Goal: Check status: Check status

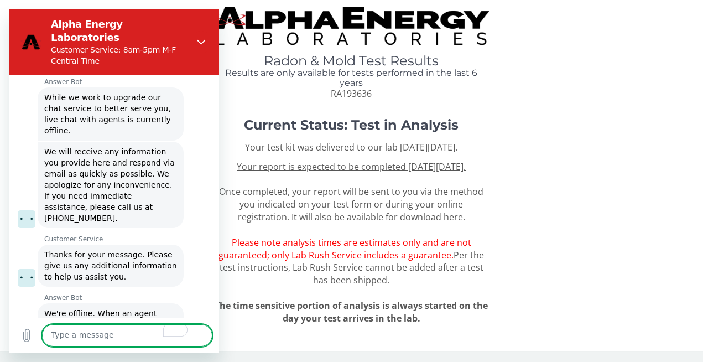
scroll to position [710, 0]
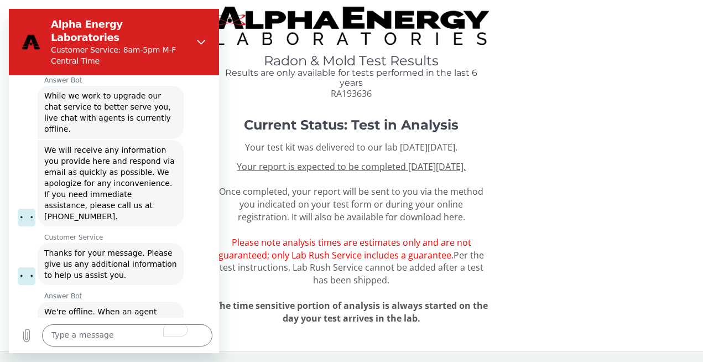
drag, startPoint x: 376, startPoint y: 82, endPoint x: 328, endPoint y: 81, distance: 47.6
click at [328, 81] on div "Radon & Mold Test Results Results are only available for tests performed in the…" at bounding box center [351, 77] width 274 height 46
copy span "RA193636"
click at [199, 38] on icon "Close" at bounding box center [201, 42] width 9 height 9
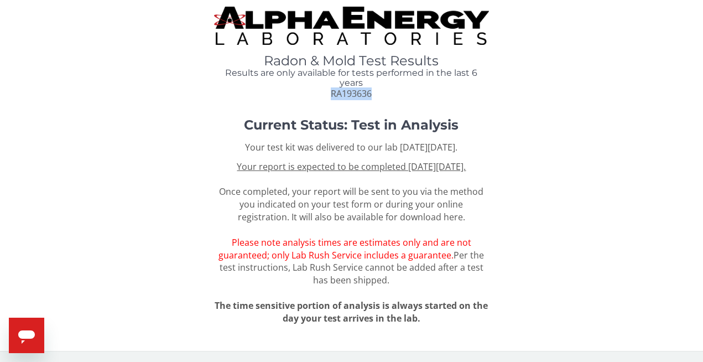
scroll to position [0, 0]
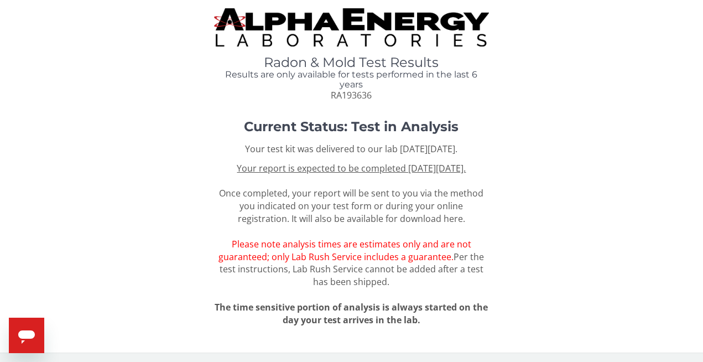
click at [325, 177] on div "Your test kit was delivered to our lab on Tuesday, July 15th 2025. Your report …" at bounding box center [351, 234] width 274 height 183
click at [347, 174] on u "Your report is expected to be completed on Monday, September 15th 2025." at bounding box center [351, 168] width 229 height 12
click at [351, 169] on u "Your report is expected to be completed on Monday, September 15th 2025." at bounding box center [351, 168] width 229 height 12
click at [342, 97] on span "RA193636" at bounding box center [351, 95] width 41 height 12
click at [353, 171] on u "Your report is expected to be completed on Monday, September 15th 2025." at bounding box center [351, 168] width 229 height 12
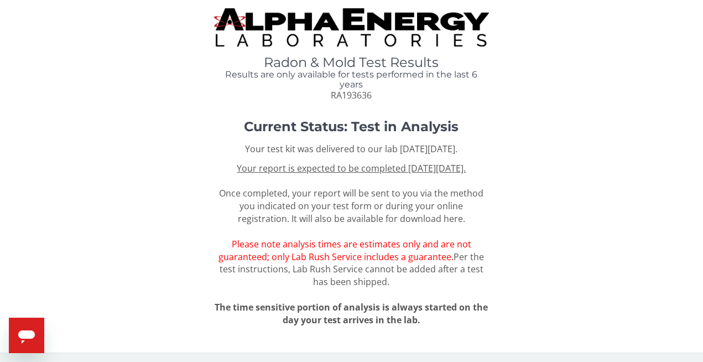
click at [362, 49] on div "Radon & Mold Test Results Results are only available for tests performed in the…" at bounding box center [351, 54] width 686 height 93
click at [373, 23] on img at bounding box center [351, 27] width 274 height 38
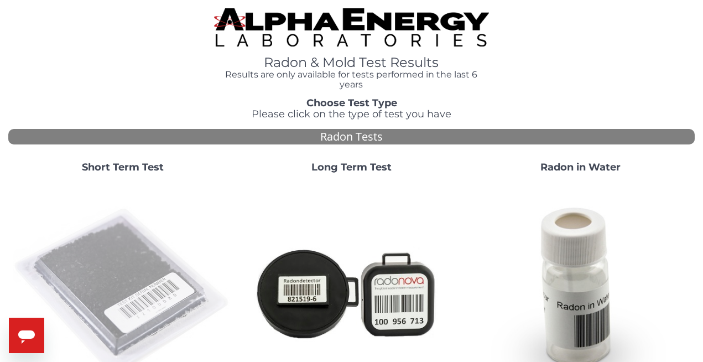
click at [122, 278] on img at bounding box center [123, 292] width 220 height 220
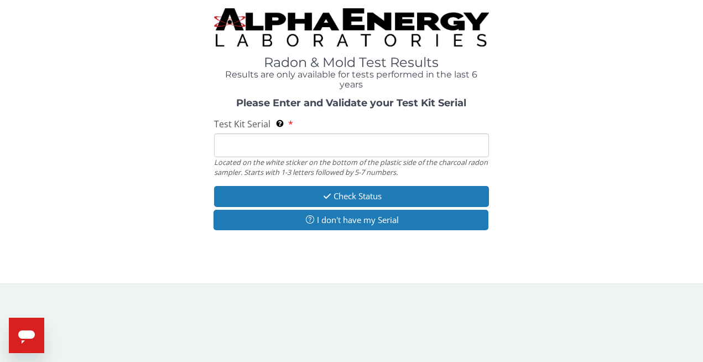
click at [327, 148] on input "Test Kit Serial Located on the white sticker on the bottom of the plastic side …" at bounding box center [351, 145] width 274 height 24
paste input "RA193636"
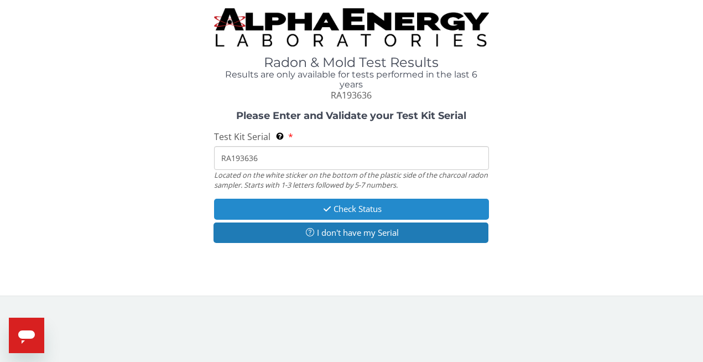
type input "RA193636"
click at [331, 209] on icon "button" at bounding box center [327, 209] width 13 height 8
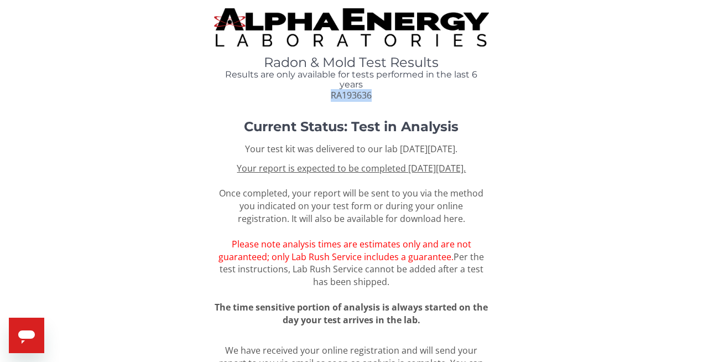
drag, startPoint x: 379, startPoint y: 99, endPoint x: 327, endPoint y: 98, distance: 51.4
click at [327, 98] on div "Radon & Mold Test Results Results are only available for tests performed in the…" at bounding box center [351, 78] width 274 height 46
copy span "RA193636"
click at [361, 174] on u "Your report is expected to be completed [DATE][DATE]." at bounding box center [351, 168] width 229 height 12
click at [333, 17] on img at bounding box center [351, 27] width 274 height 38
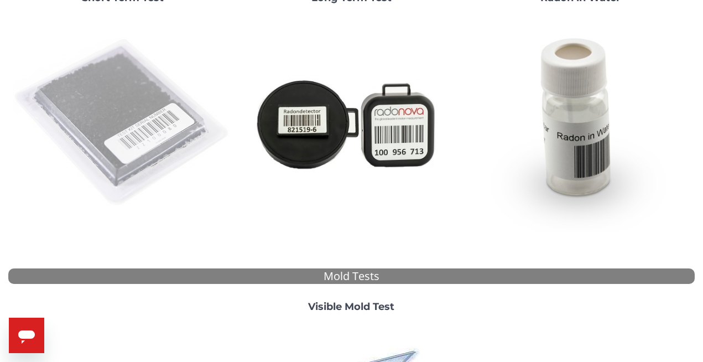
click at [108, 144] on img at bounding box center [123, 123] width 220 height 220
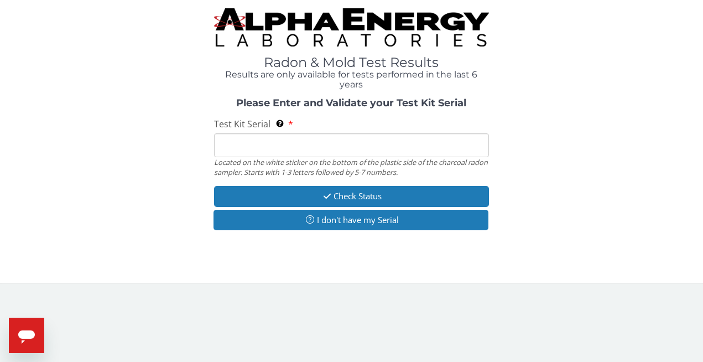
click at [277, 139] on input "Test Kit Serial Located on the white sticker on the bottom of the plastic side …" at bounding box center [351, 145] width 274 height 24
paste input "RA193636"
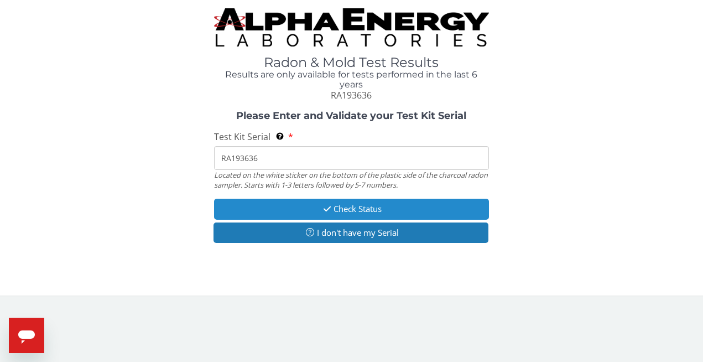
type input "RA193636"
click at [342, 210] on button "Check Status" at bounding box center [351, 209] width 274 height 20
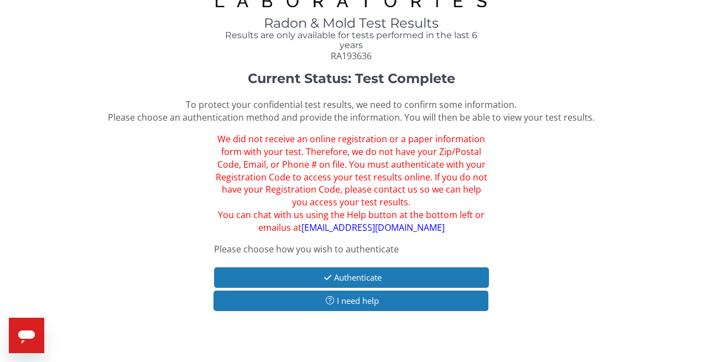
scroll to position [44, 0]
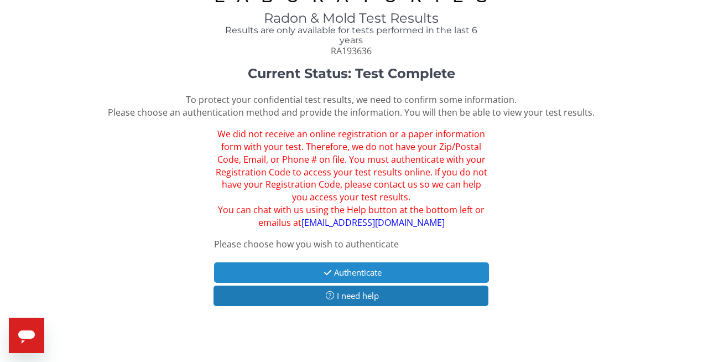
click at [376, 270] on button "Authenticate" at bounding box center [351, 272] width 274 height 20
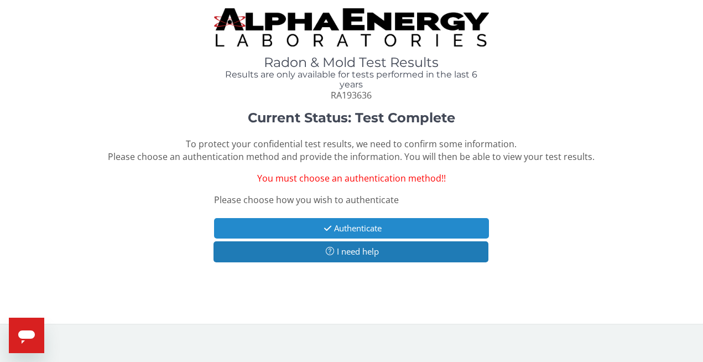
scroll to position [0, 0]
click at [370, 226] on button "Authenticate" at bounding box center [351, 228] width 274 height 20
click at [360, 227] on button "Authenticate" at bounding box center [351, 228] width 274 height 20
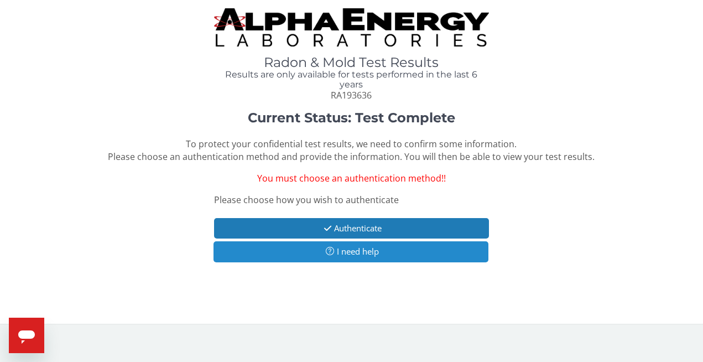
click at [351, 253] on button "I need help" at bounding box center [350, 251] width 274 height 20
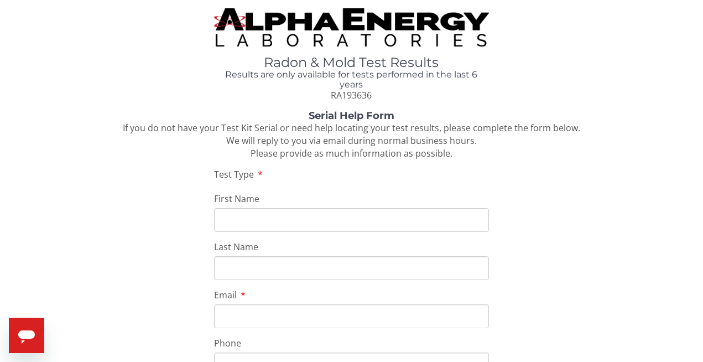
click at [330, 218] on input "First Name" at bounding box center [351, 220] width 274 height 24
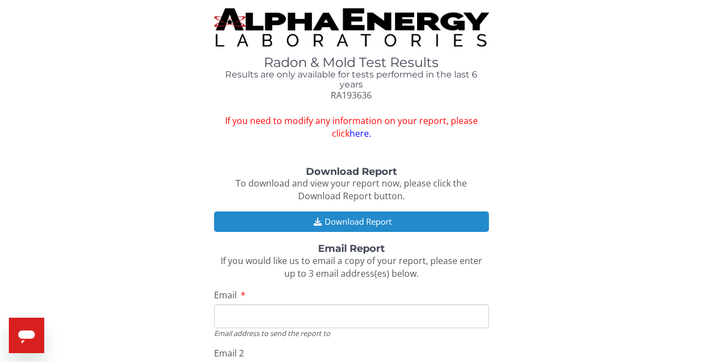
click at [349, 221] on button "Download Report" at bounding box center [351, 221] width 274 height 20
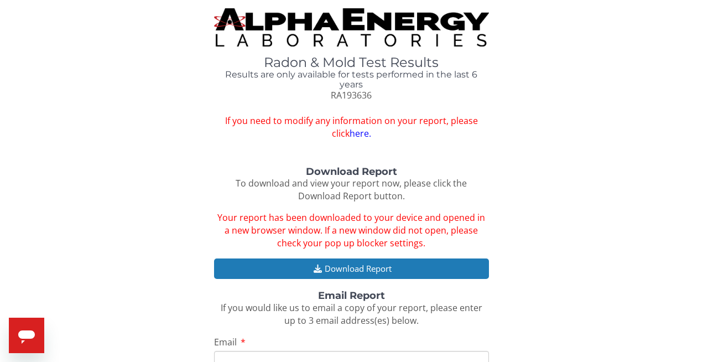
click at [351, 133] on link "here." at bounding box center [361, 133] width 22 height 12
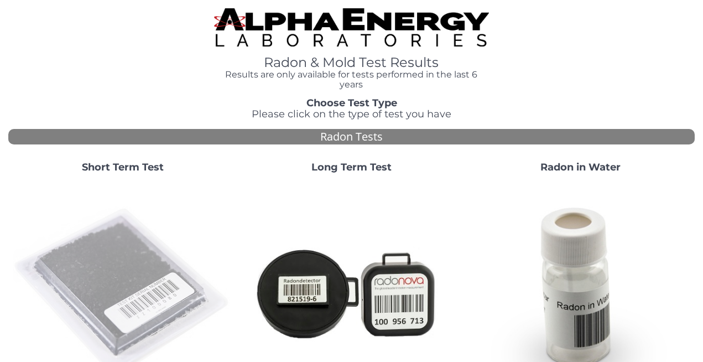
click at [129, 285] on img at bounding box center [123, 292] width 220 height 220
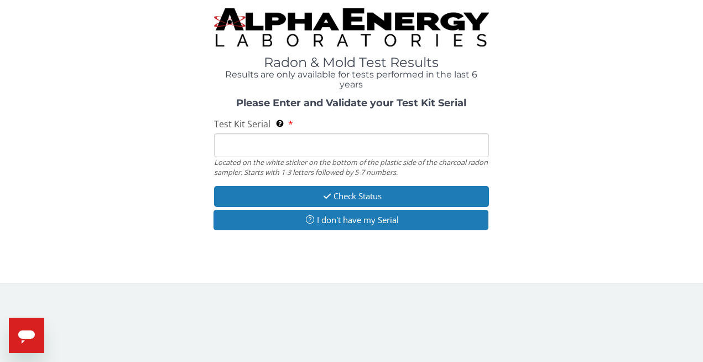
click at [309, 136] on input "Test Kit Serial Located on the white sticker on the bottom of the plastic side …" at bounding box center [351, 145] width 274 height 24
paste input "RA193636"
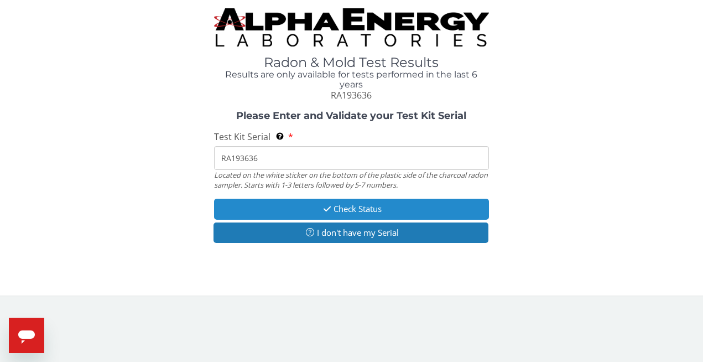
type input "RA193636"
click at [362, 208] on button "Check Status" at bounding box center [351, 209] width 274 height 20
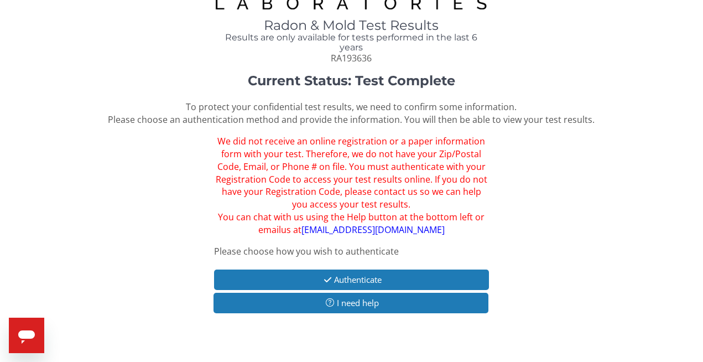
scroll to position [61, 0]
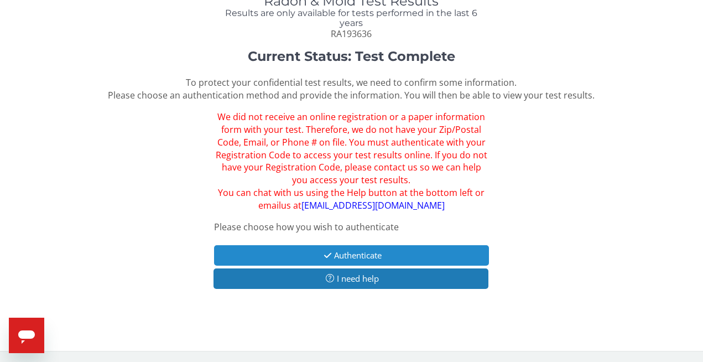
click at [354, 257] on button "Authenticate" at bounding box center [351, 255] width 274 height 20
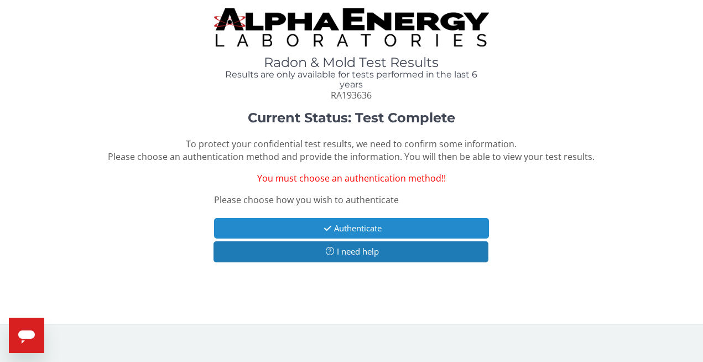
scroll to position [0, 0]
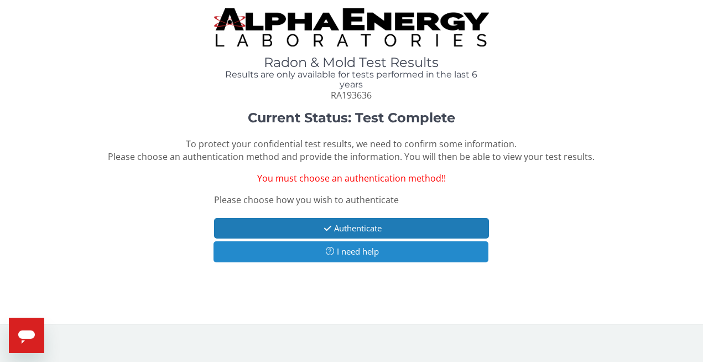
click at [389, 252] on button "I need help" at bounding box center [350, 251] width 274 height 20
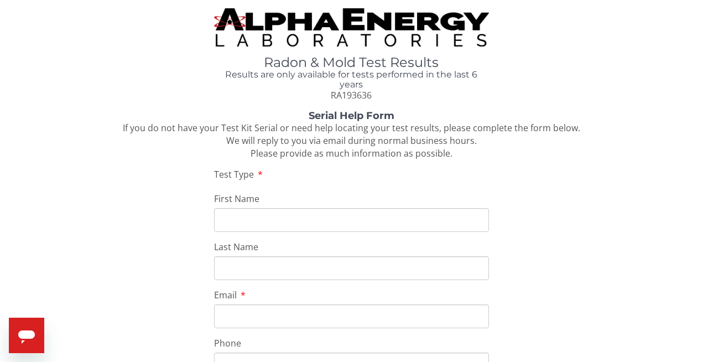
click at [380, 222] on input "First Name" at bounding box center [351, 220] width 274 height 24
type input "[PERSON_NAME]"
type input "[EMAIL_ADDRESS][DOMAIN_NAME]"
type input "[PHONE_NUMBER]"
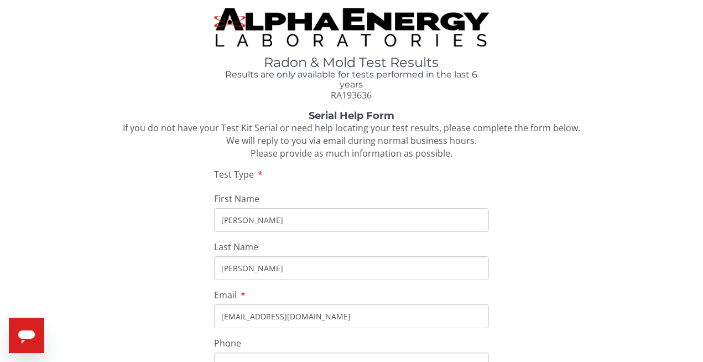
type input "[STREET_ADDRESS][PERSON_NAME]"
